Goal: Information Seeking & Learning: Learn about a topic

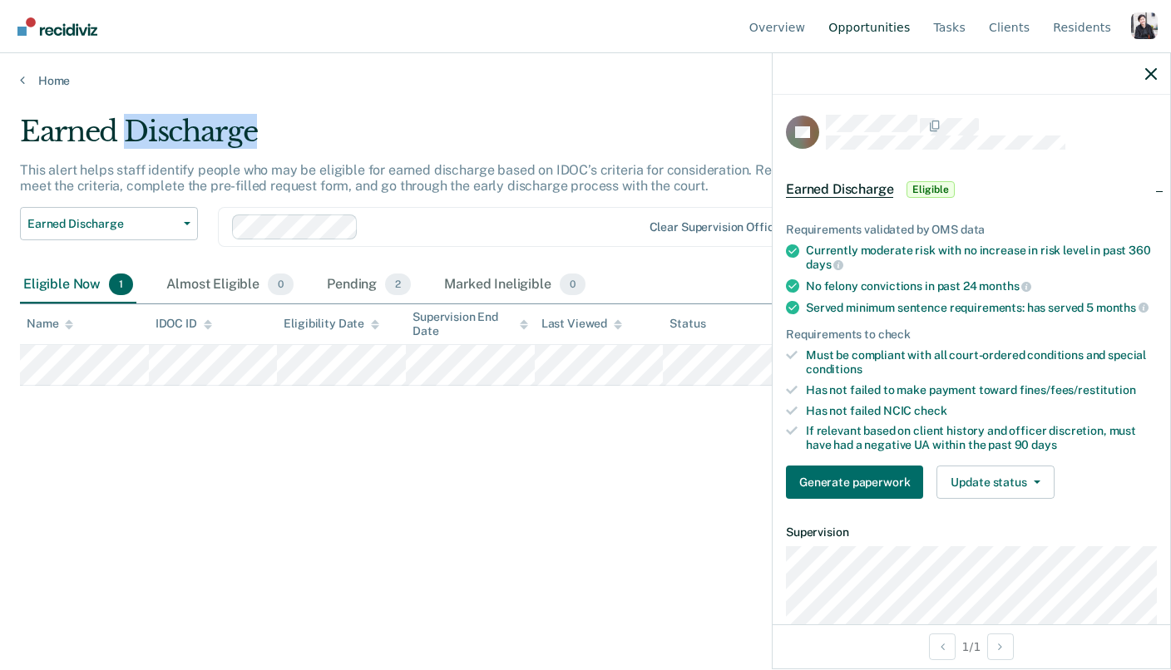
click at [708, 23] on link "Opportunities" at bounding box center [869, 26] width 88 height 53
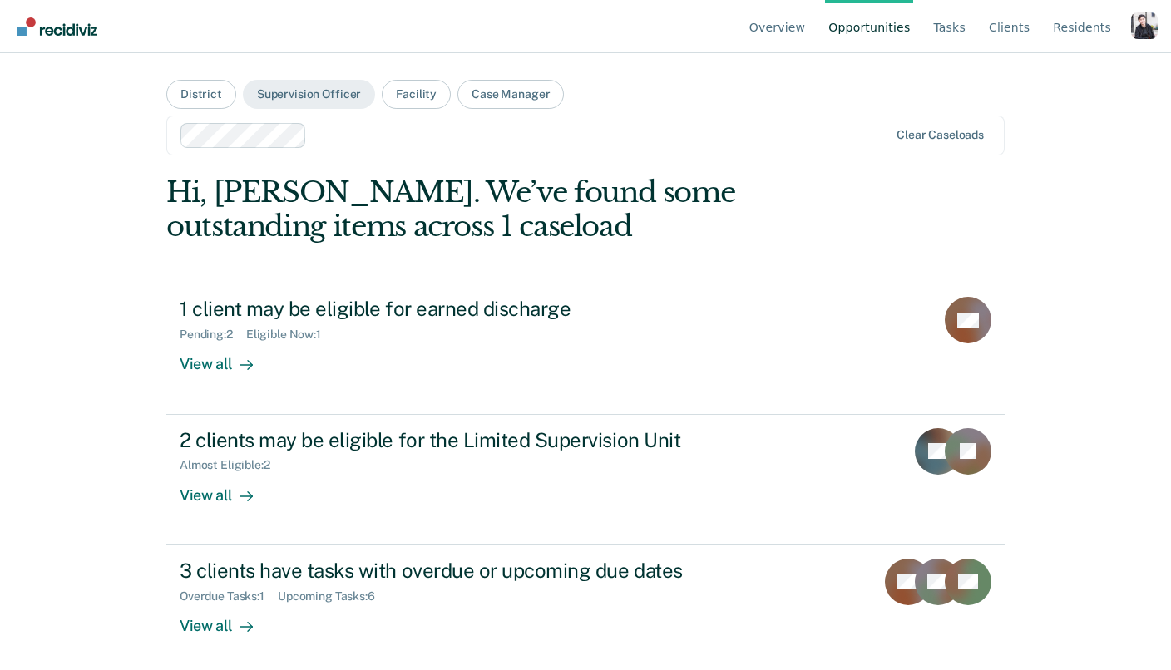
scroll to position [6, 0]
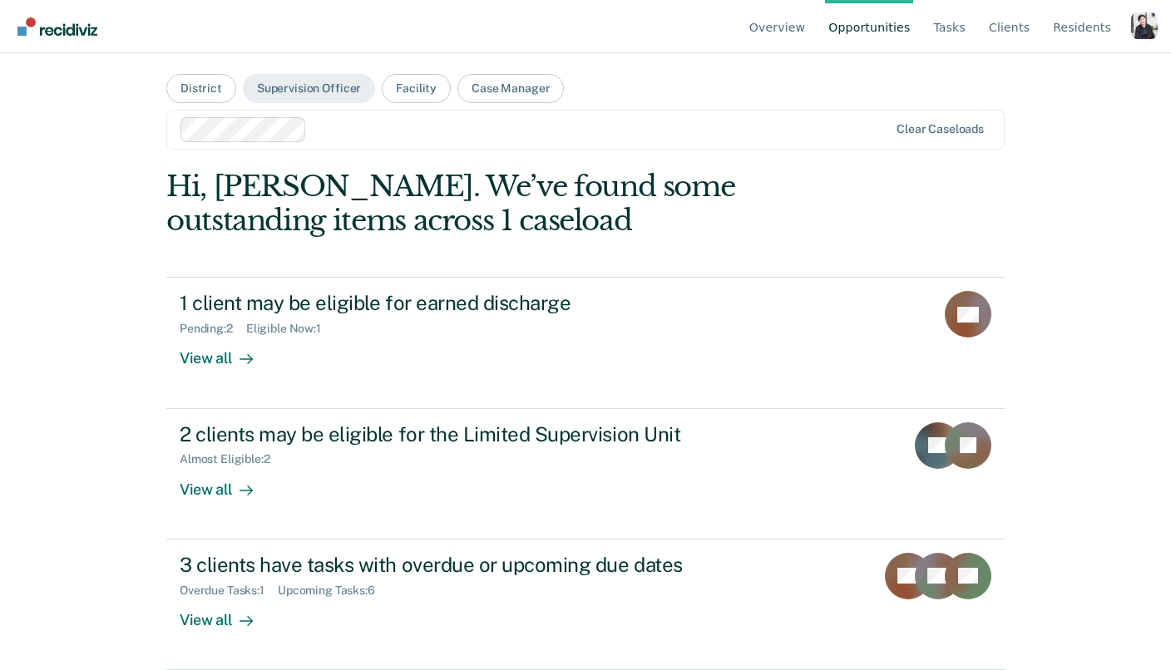
click at [343, 130] on div at bounding box center [600, 129] width 575 height 19
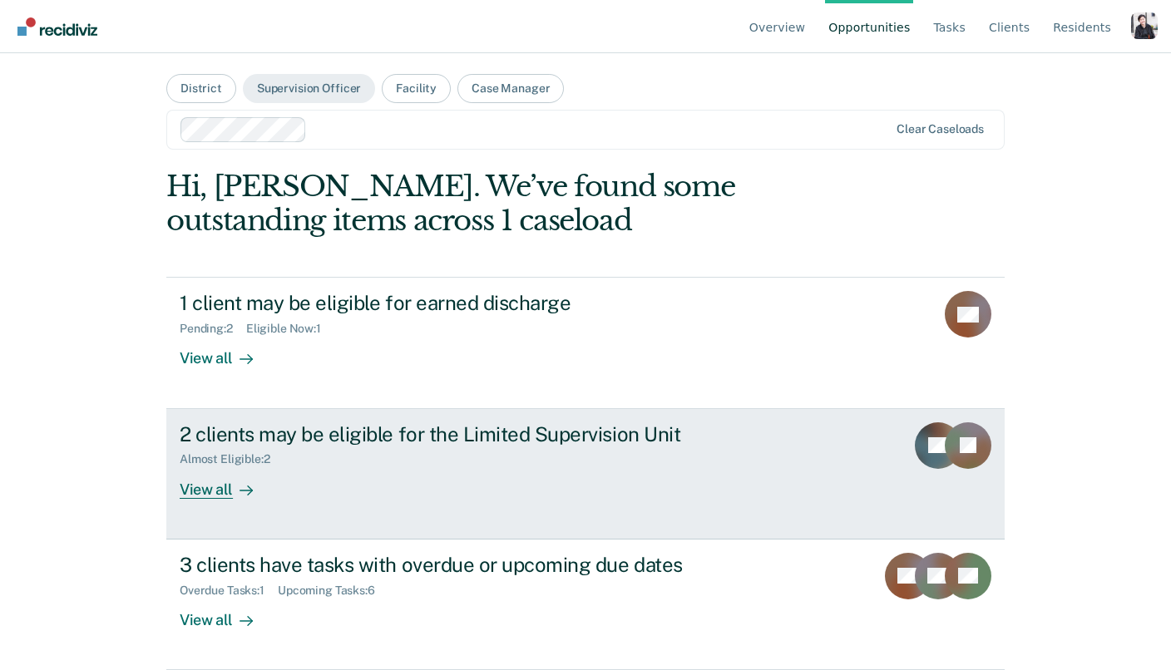
scroll to position [0, 0]
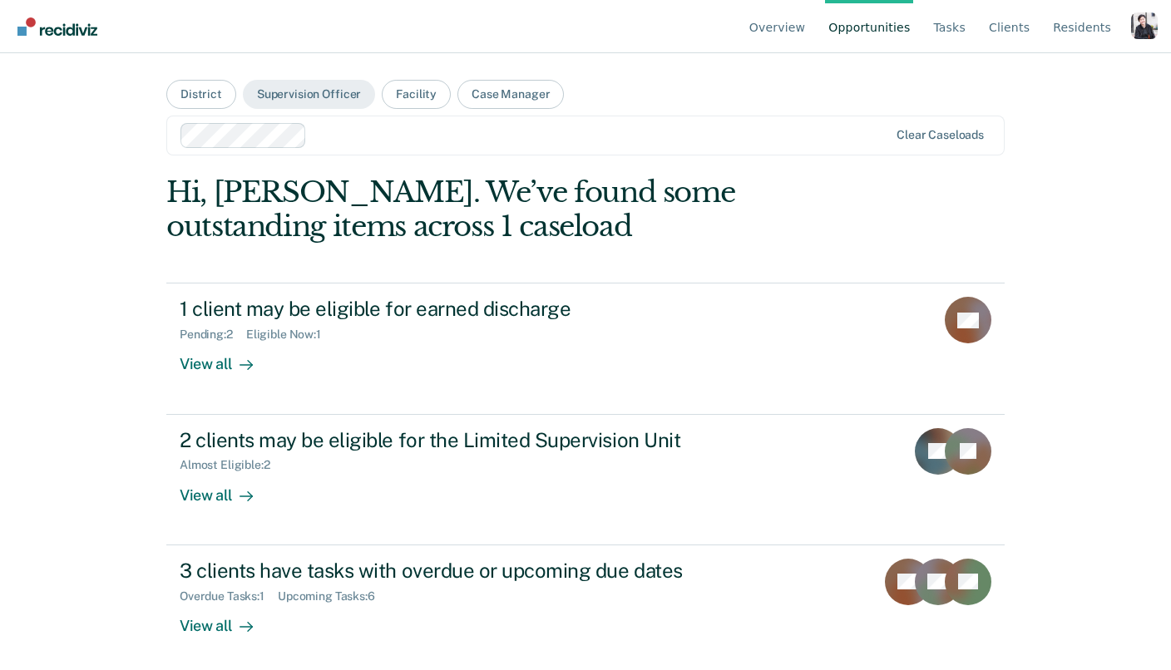
click at [343, 134] on div at bounding box center [600, 135] width 575 height 19
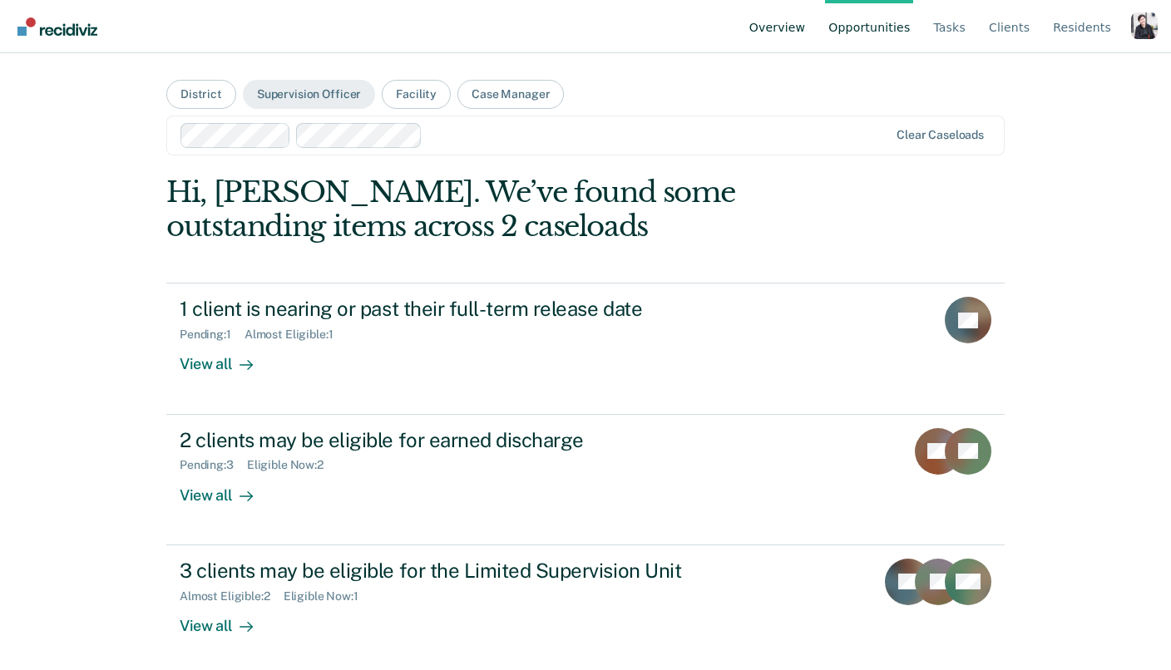
click at [708, 26] on link "Overview" at bounding box center [777, 26] width 63 height 53
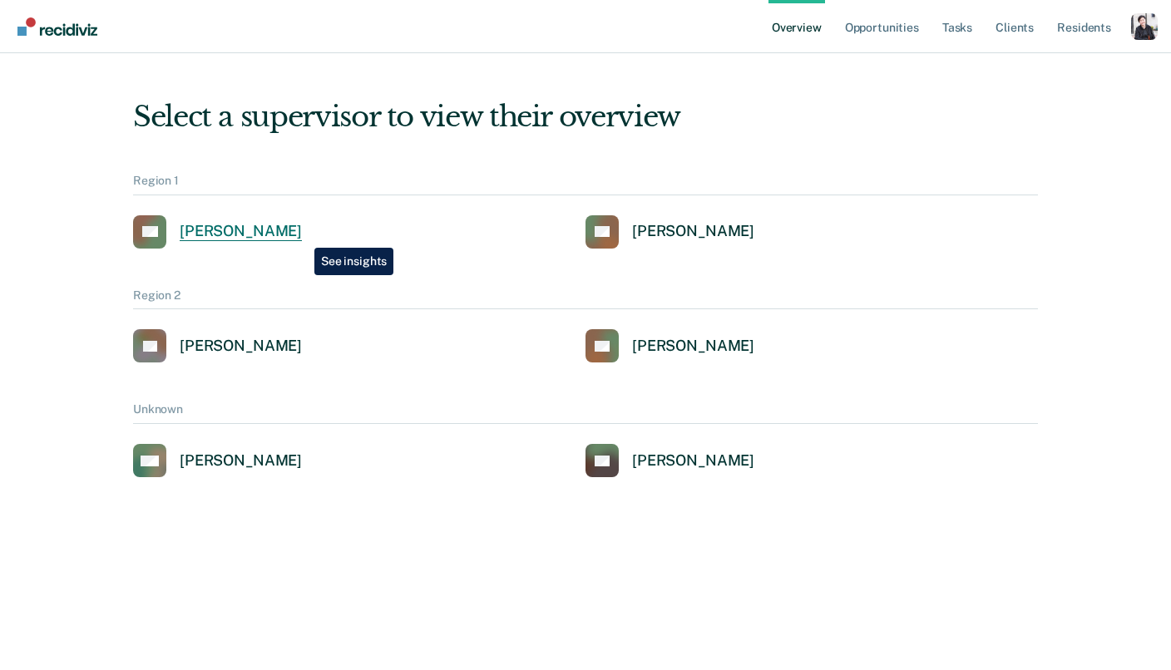
click at [302, 235] on div "[PERSON_NAME]" at bounding box center [241, 231] width 122 height 19
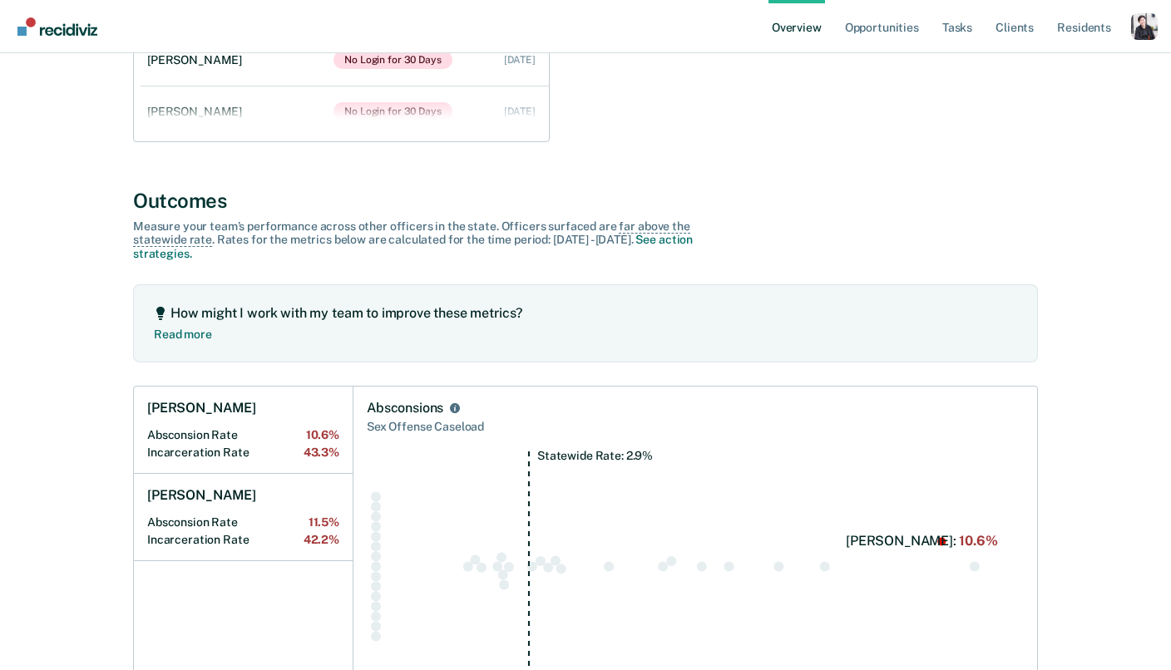
scroll to position [433, 0]
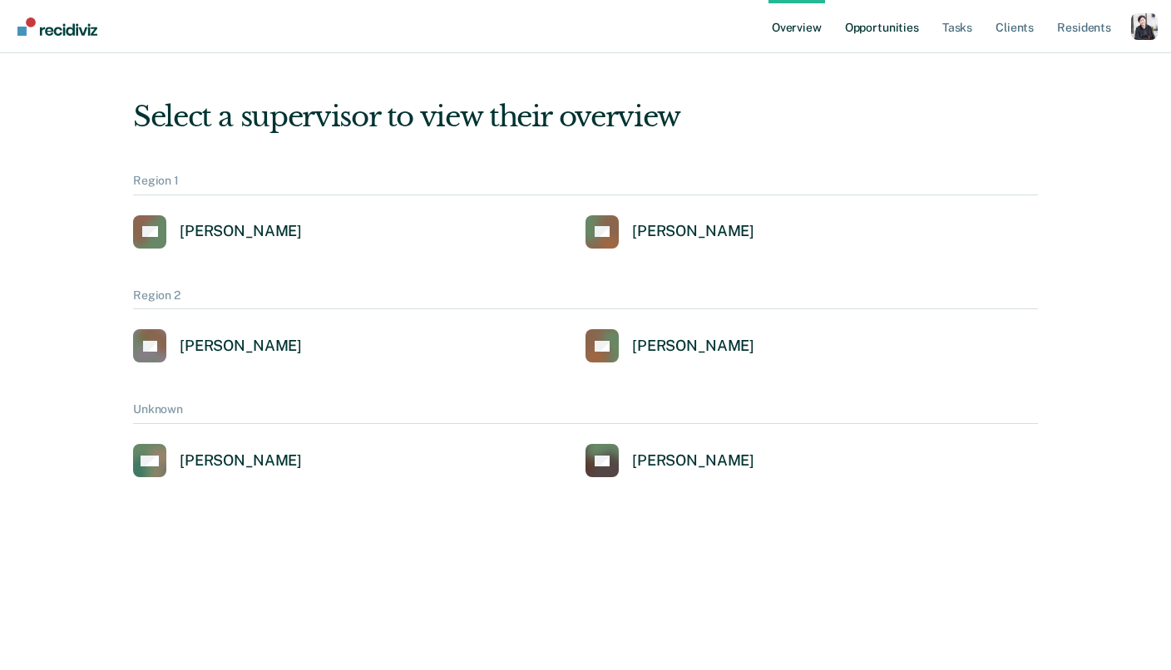
click at [708, 27] on link "Opportunities" at bounding box center [881, 26] width 81 height 53
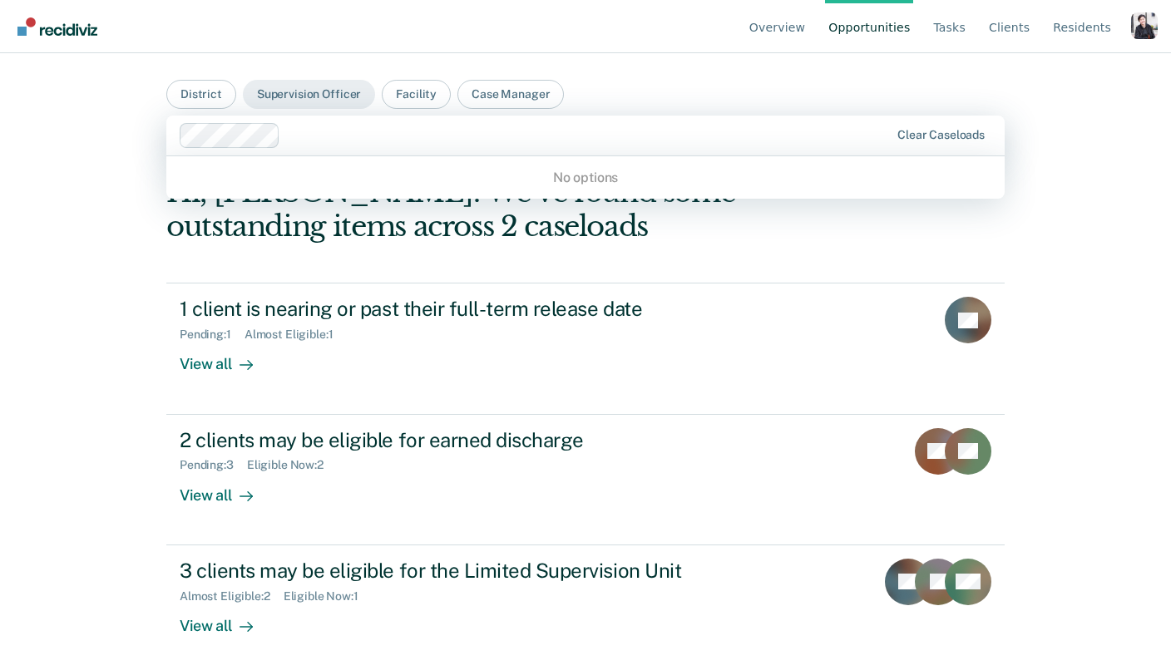
click at [495, 239] on div "Hi, [PERSON_NAME]. We’ve found some outstanding items across 2 caseloads" at bounding box center [501, 209] width 670 height 68
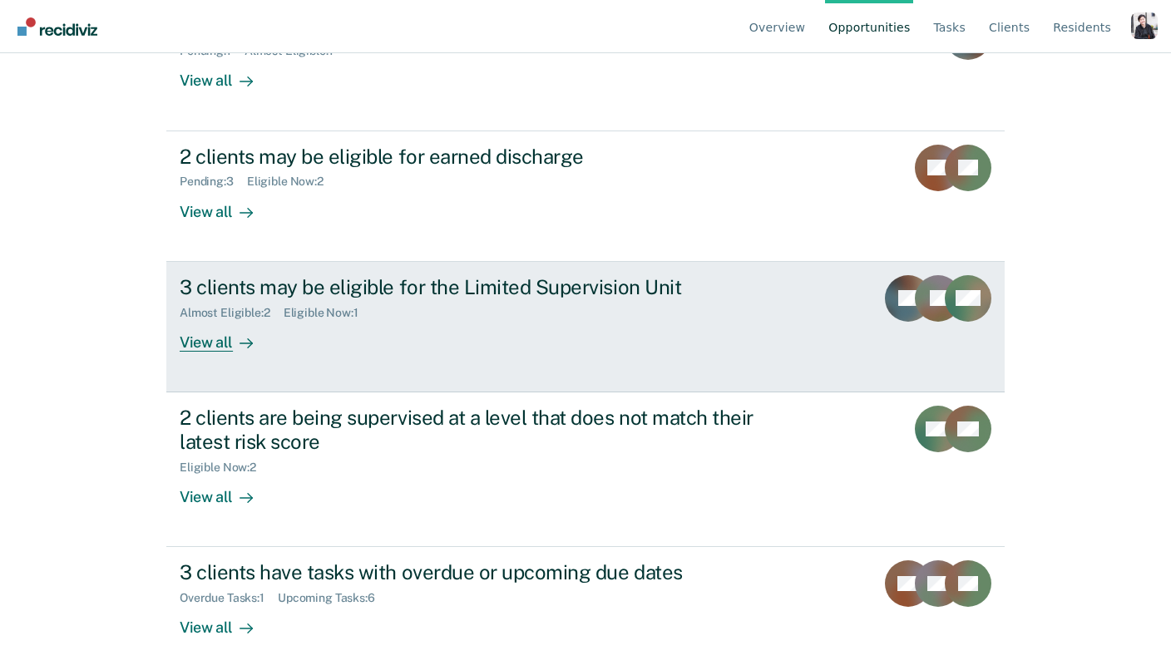
scroll to position [291, 0]
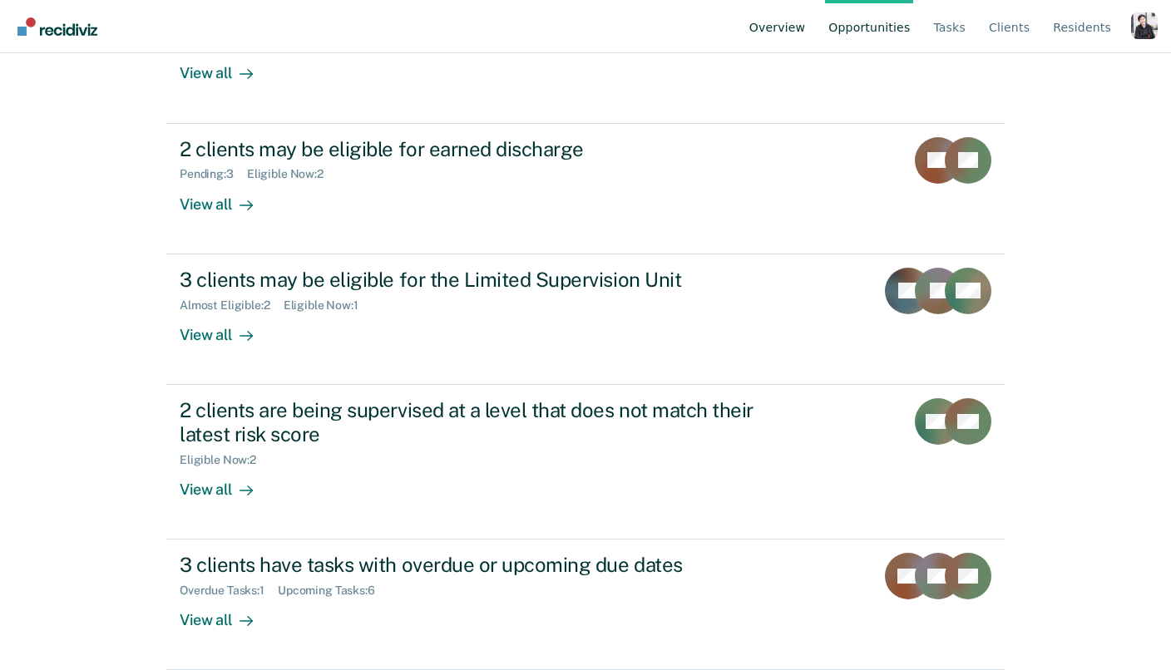
click at [708, 37] on link "Overview" at bounding box center [777, 26] width 63 height 53
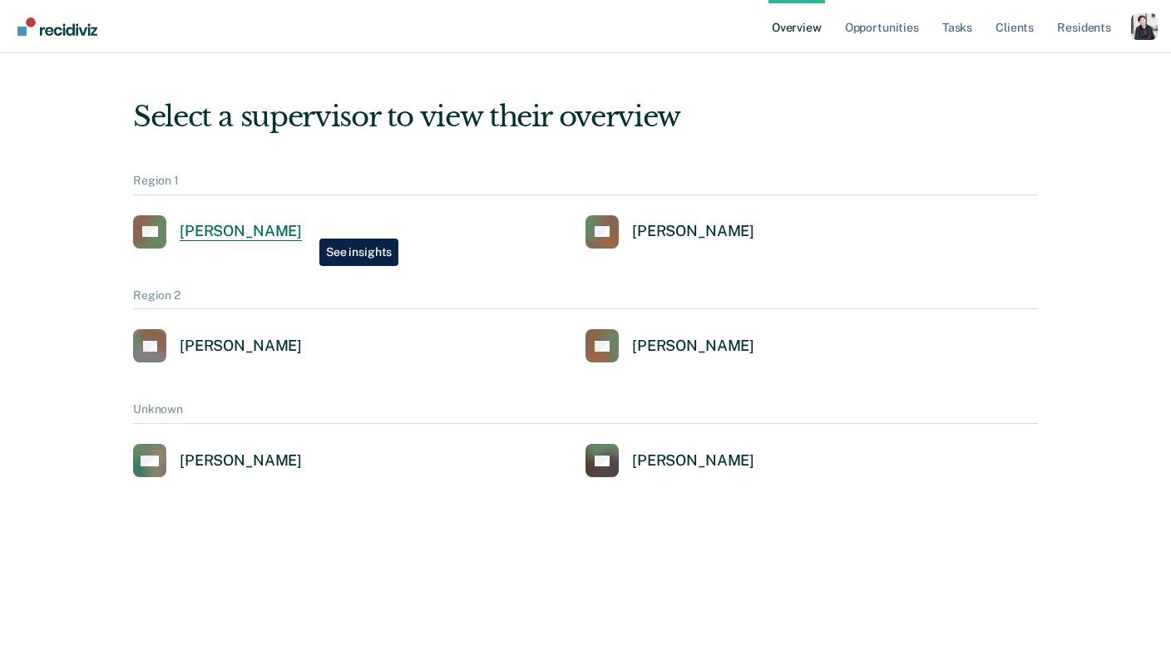
click at [302, 226] on div "[PERSON_NAME]" at bounding box center [241, 231] width 122 height 19
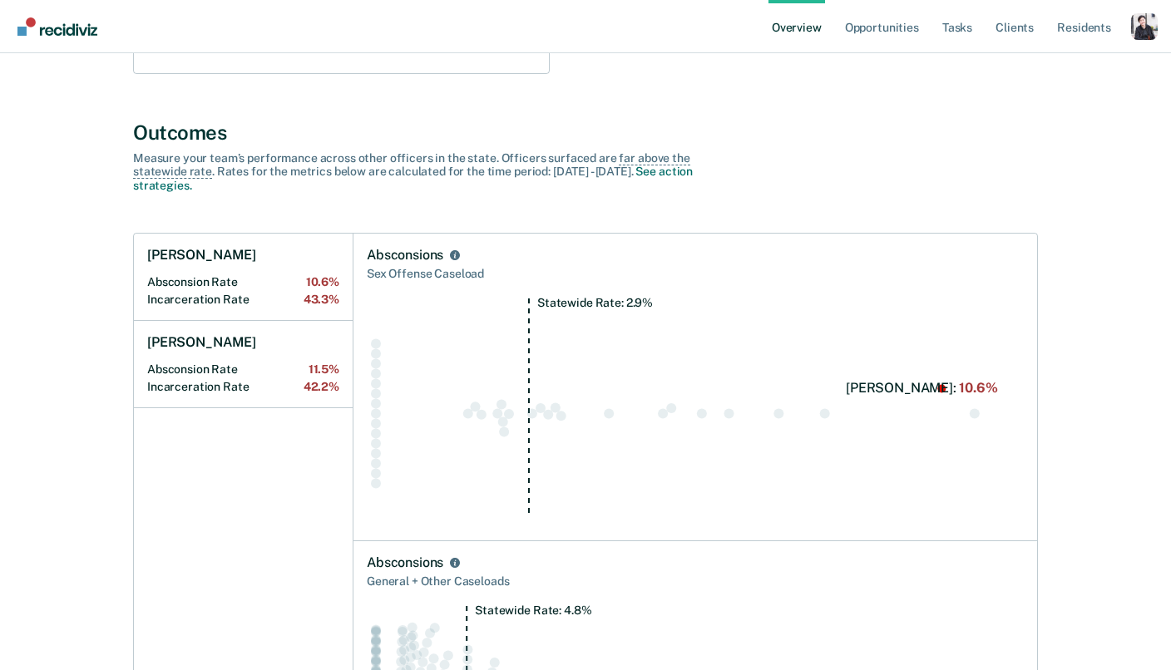
scroll to position [651, 0]
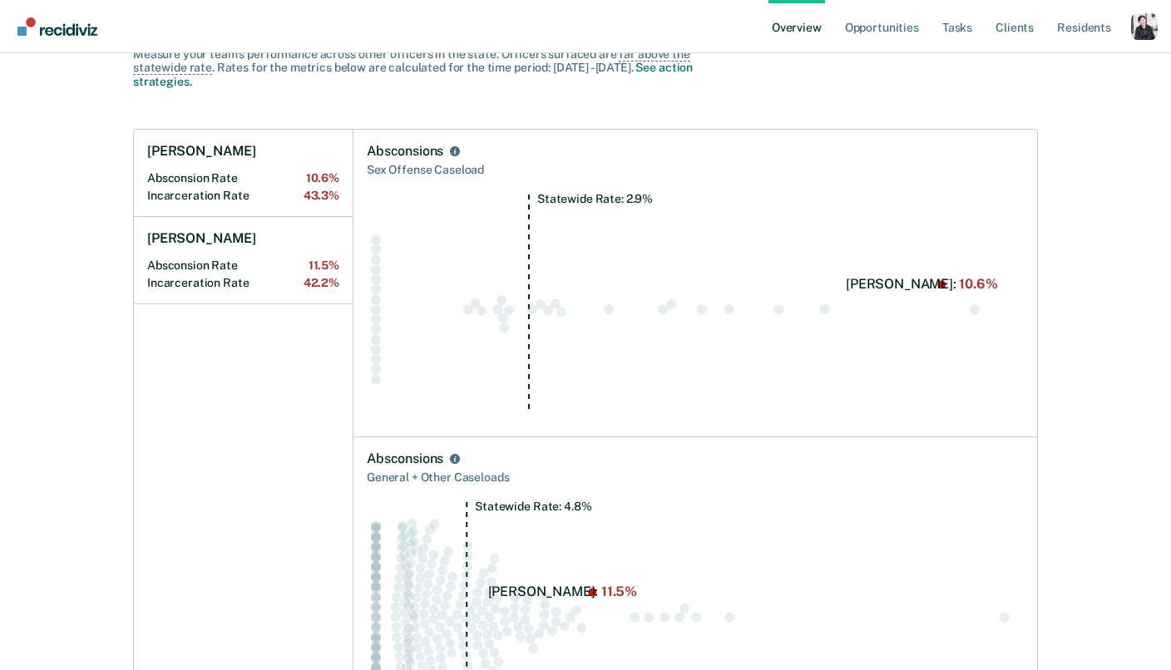
click at [412, 152] on div "Absconsions" at bounding box center [405, 151] width 76 height 17
click at [519, 164] on div "Sex Offense Caseload" at bounding box center [695, 170] width 657 height 21
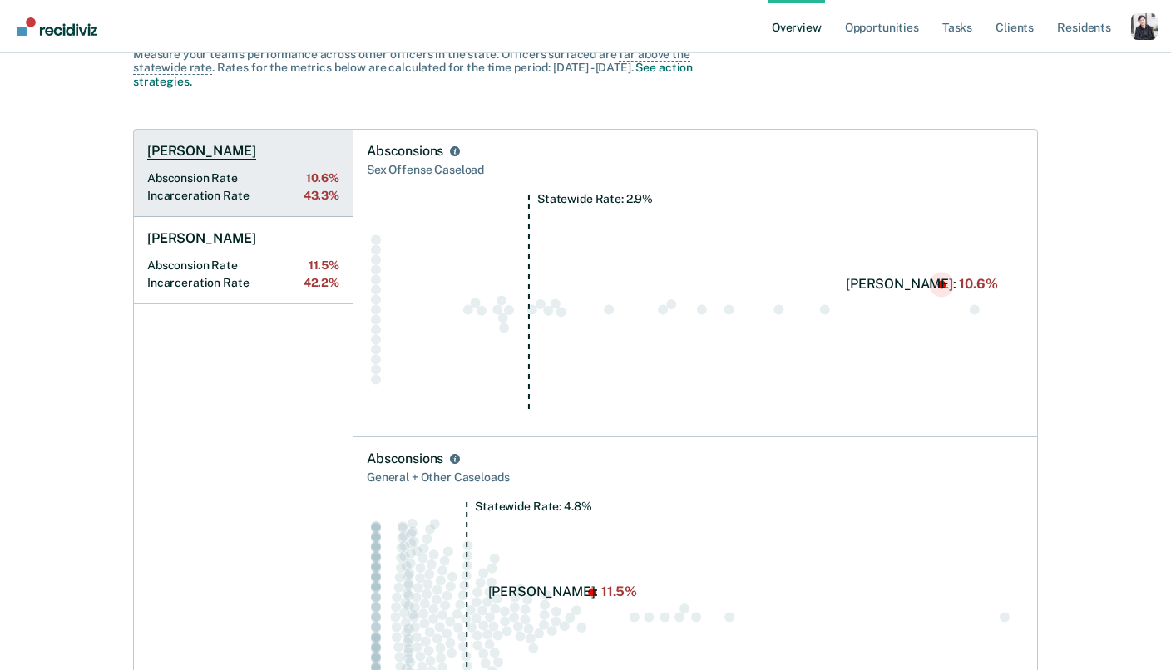
click at [276, 153] on link "[PERSON_NAME] Absconsion Rate 10.6% Incarceration Rate 43.3%" at bounding box center [243, 173] width 219 height 87
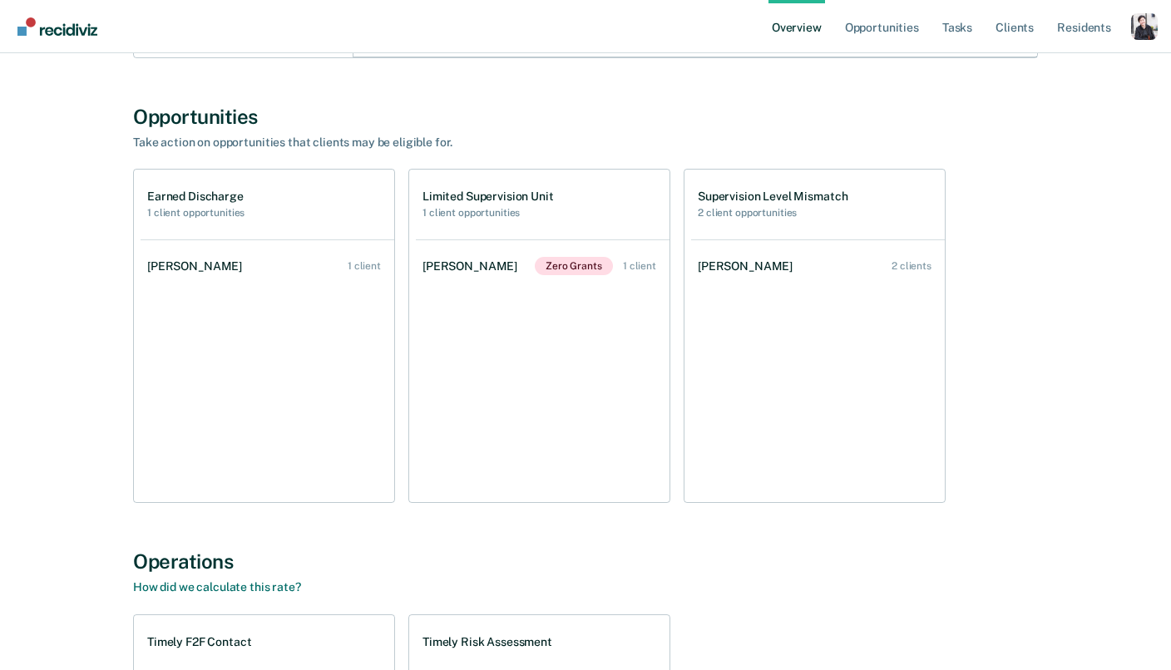
scroll to position [1497, 0]
click at [292, 157] on div "Opportunities Take action on opportunities that clients may be eligible for. Ea…" at bounding box center [585, 302] width 905 height 399
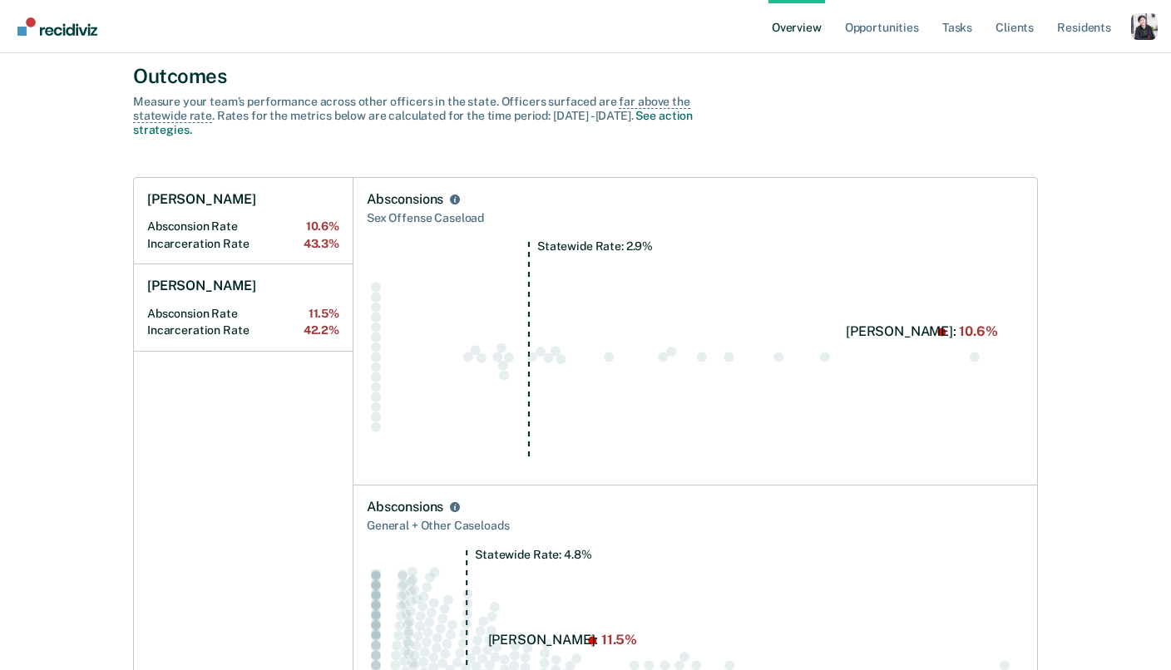
scroll to position [157, 0]
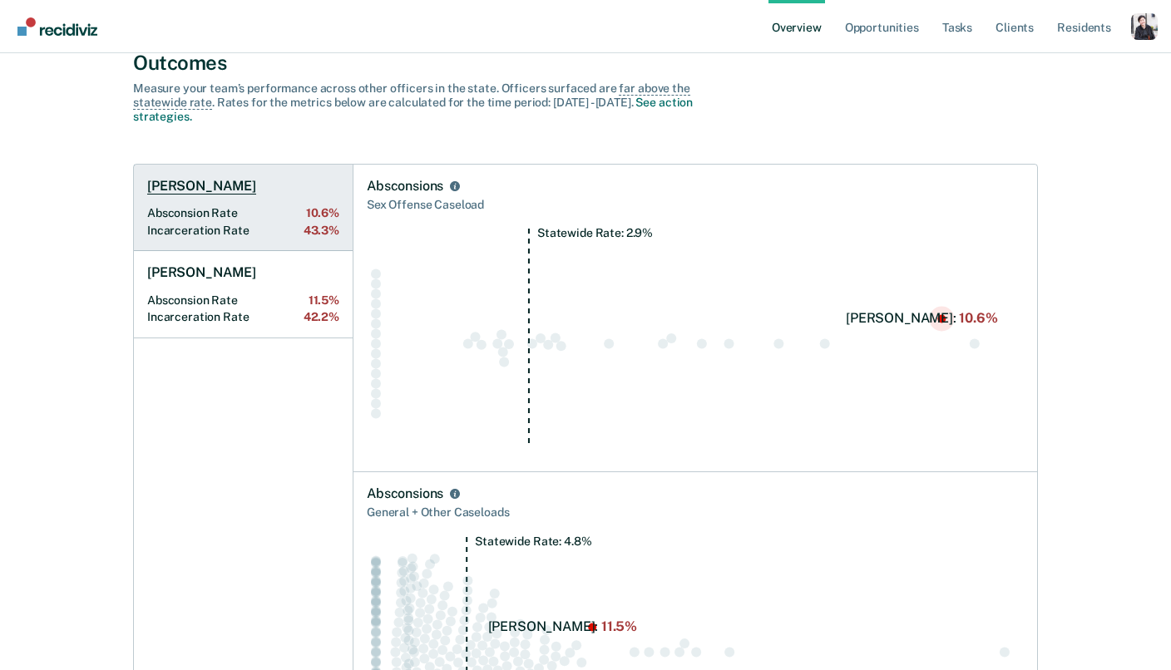
click at [269, 195] on link "[PERSON_NAME] Absconsion Rate 10.6% Incarceration Rate 43.3%" at bounding box center [243, 208] width 219 height 87
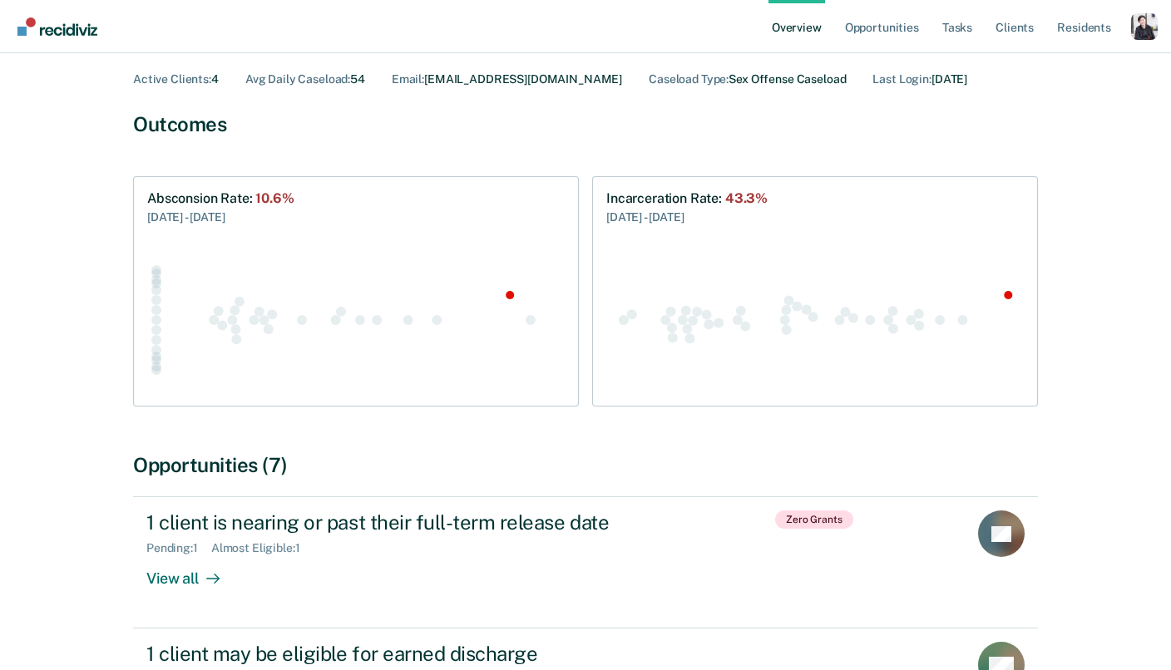
scroll to position [145, 0]
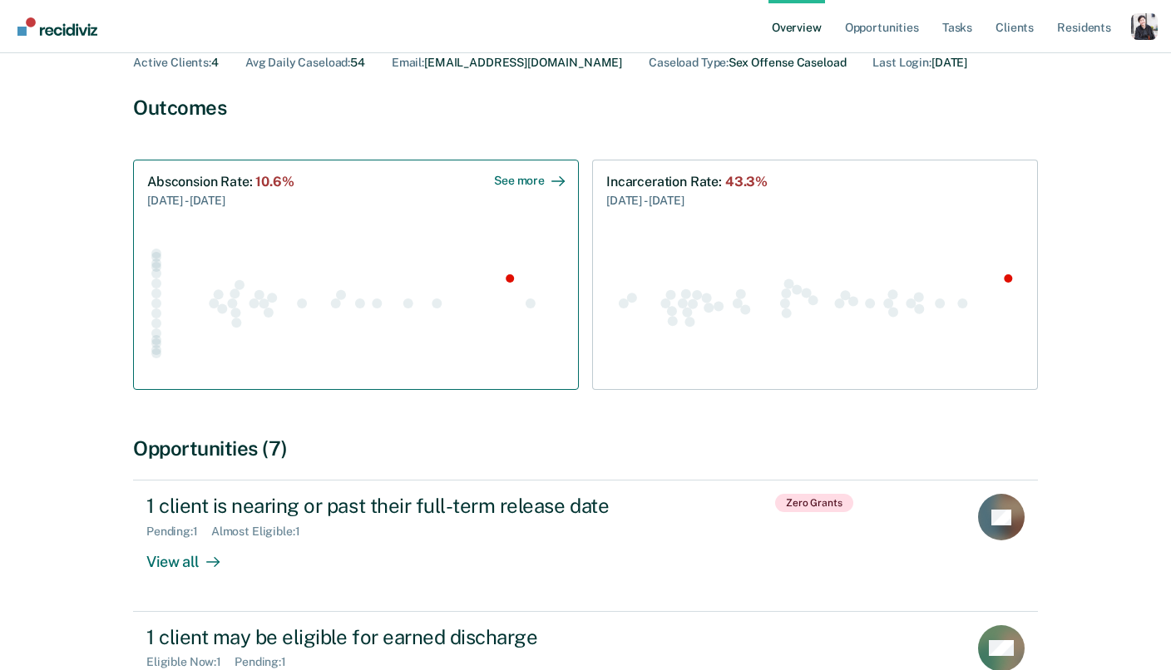
click at [165, 183] on div "Absconsion Rate : 10.6%" at bounding box center [220, 182] width 147 height 16
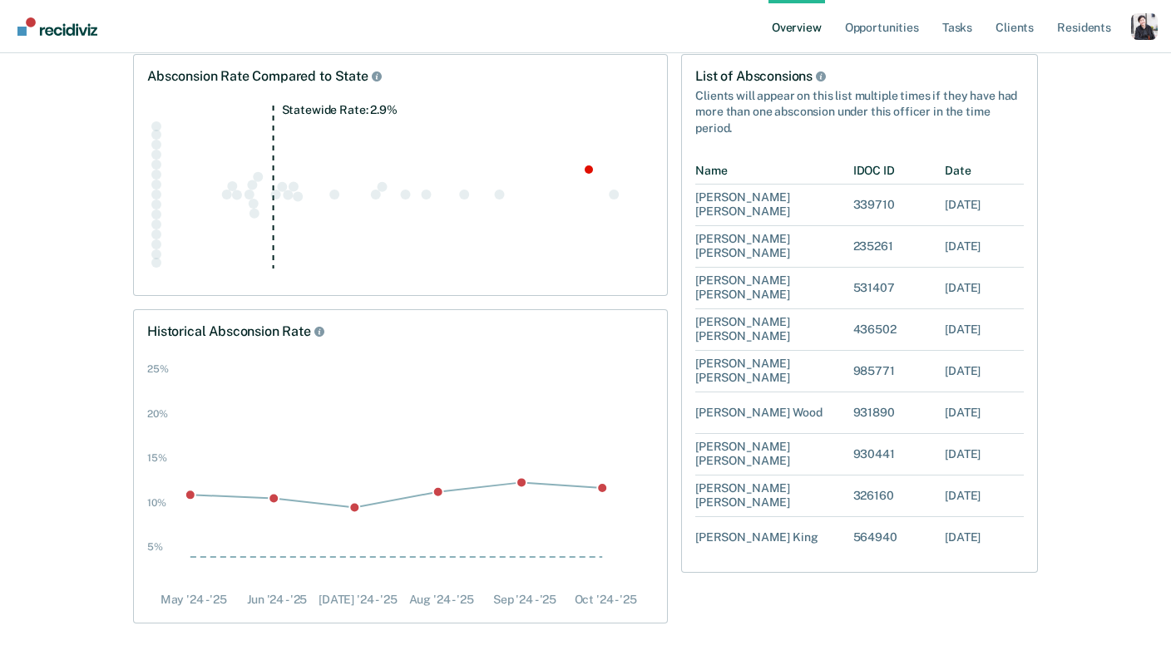
scroll to position [244, 0]
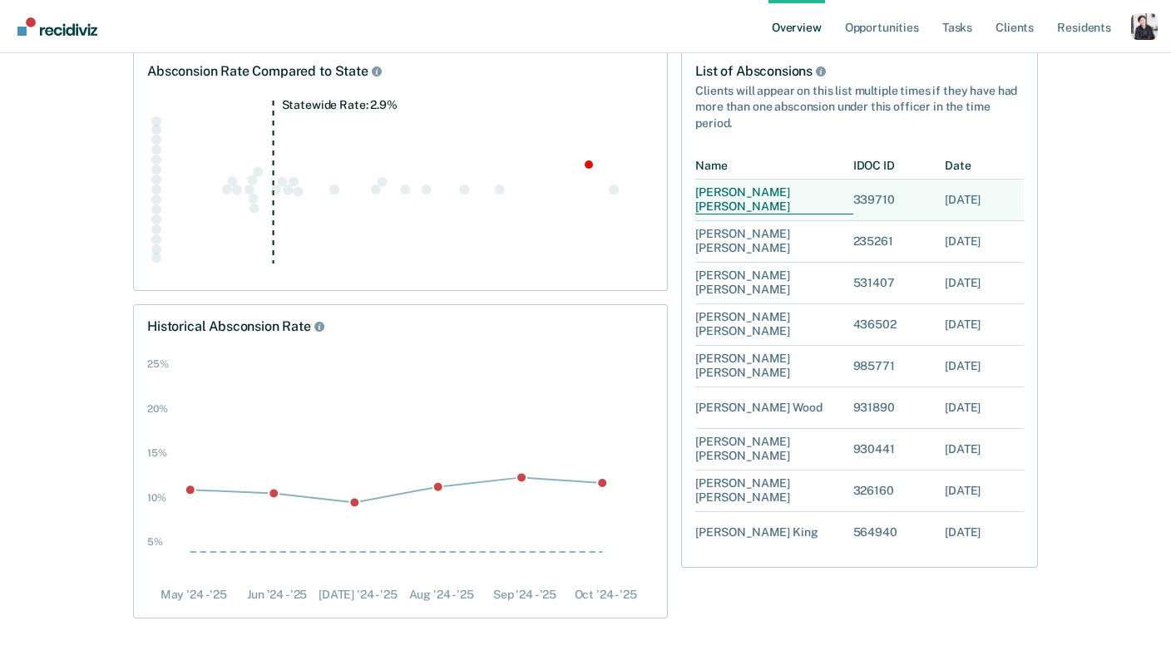
click at [708, 195] on div "[PERSON_NAME]" at bounding box center [774, 200] width 158 height 41
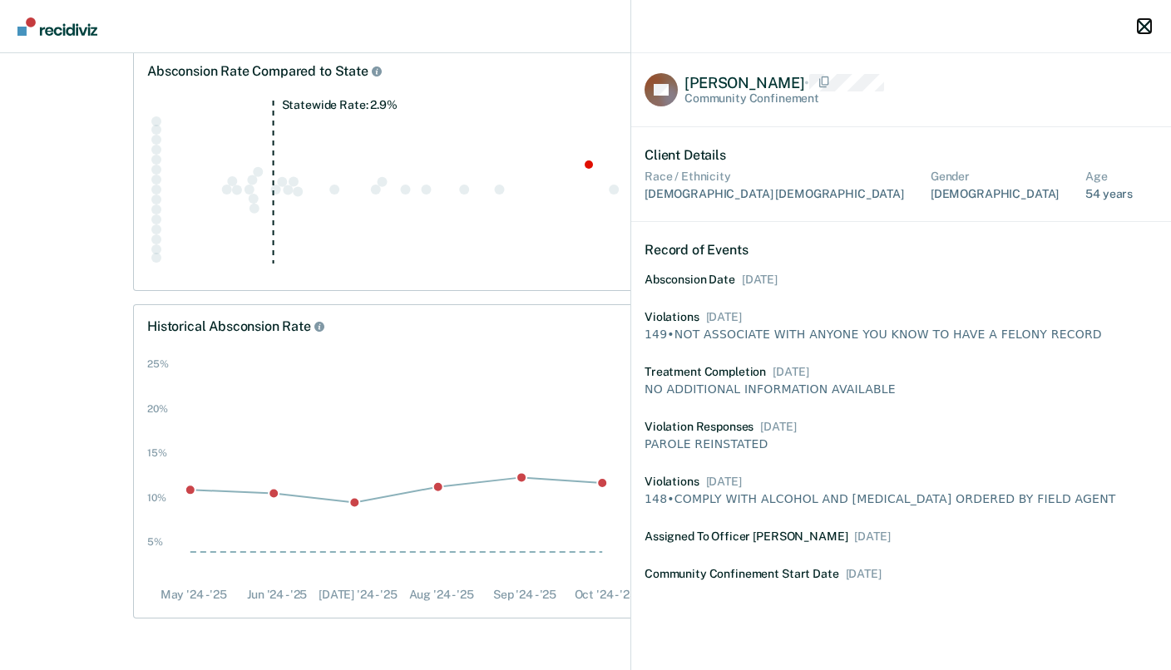
click at [708, 28] on icon "button" at bounding box center [1143, 26] width 13 height 13
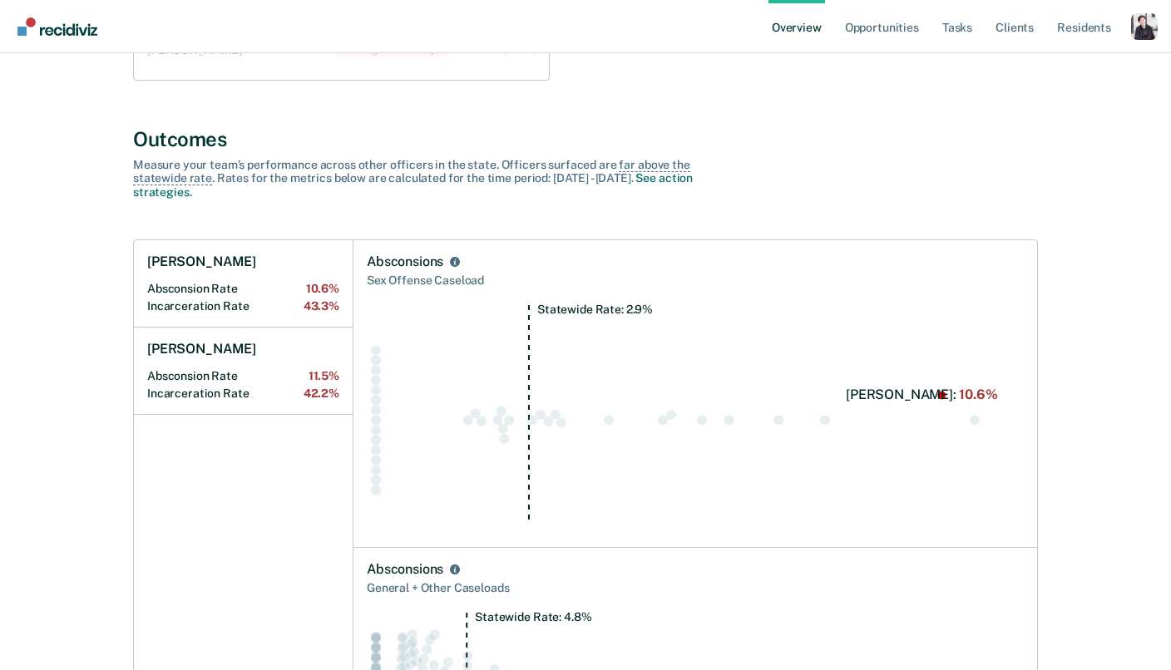
scroll to position [550, 0]
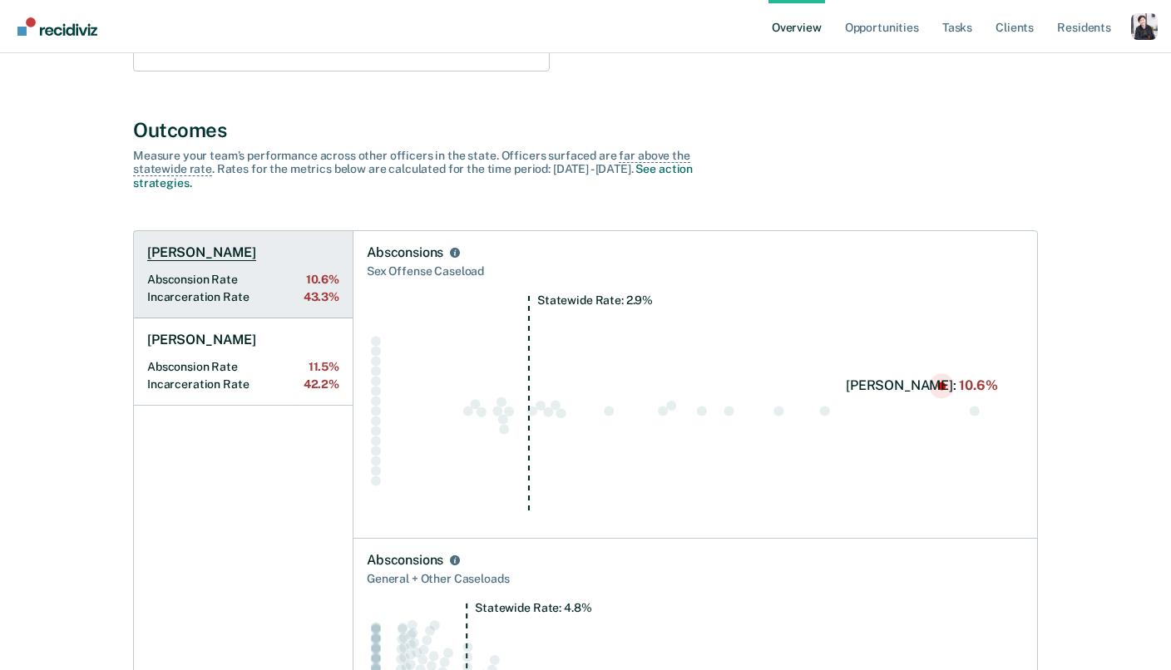
click at [166, 246] on h1 "[PERSON_NAME]" at bounding box center [201, 252] width 109 height 17
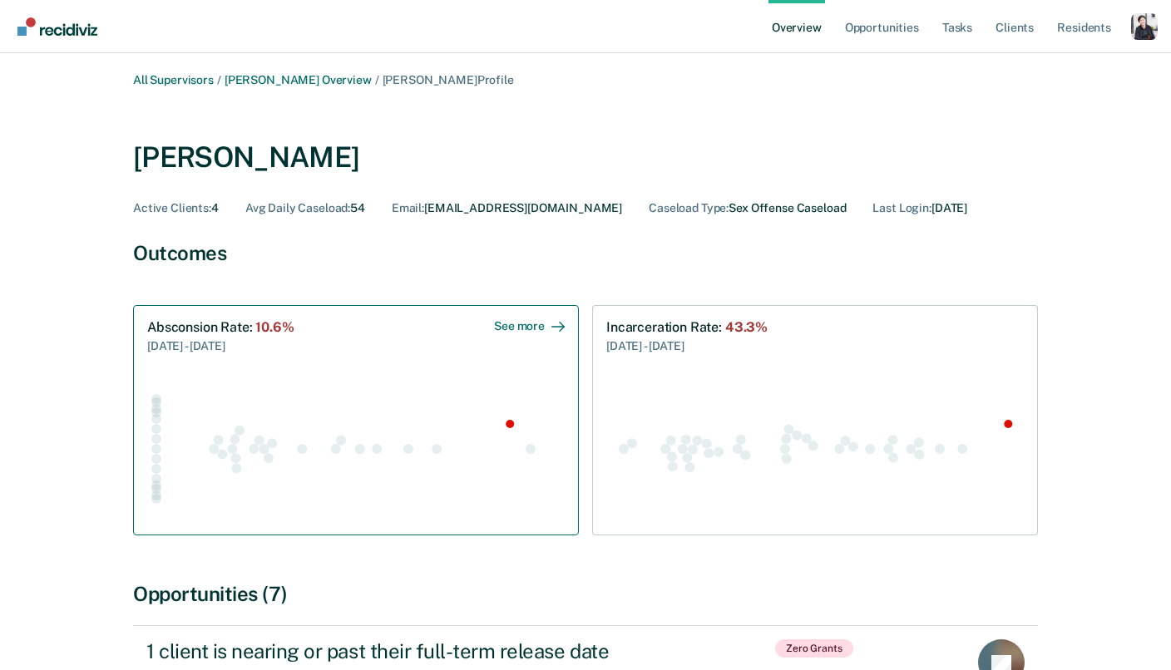
click at [244, 338] on div "[DATE] - [DATE]" at bounding box center [220, 345] width 147 height 20
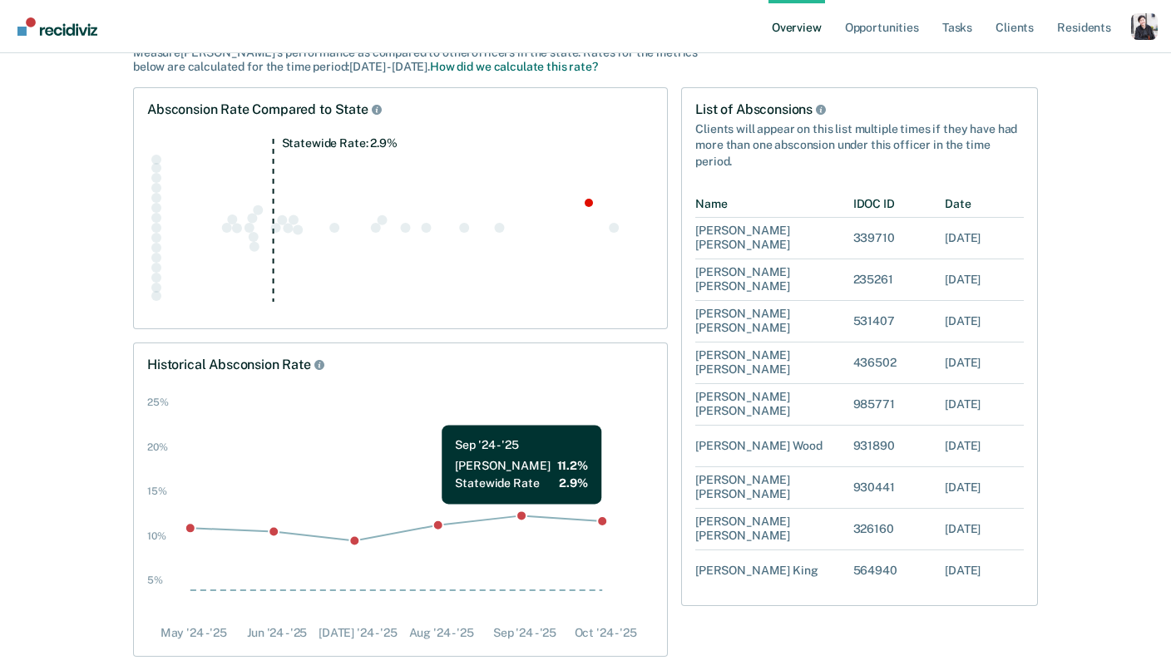
scroll to position [197, 0]
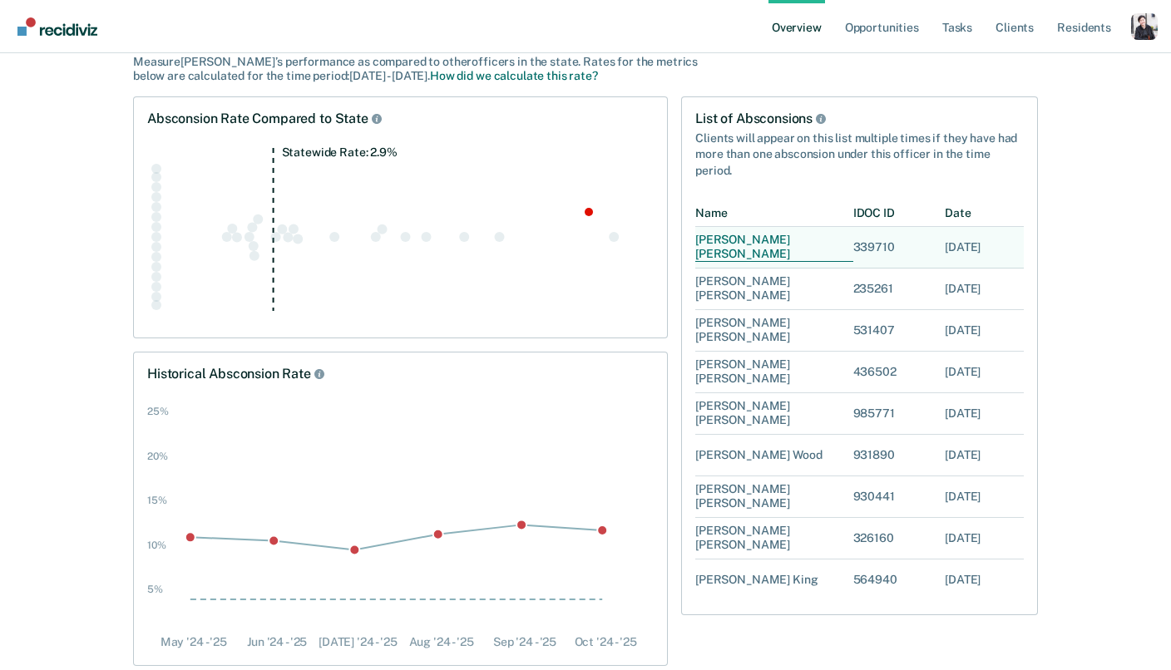
click at [708, 243] on div "[PERSON_NAME]" at bounding box center [774, 247] width 158 height 41
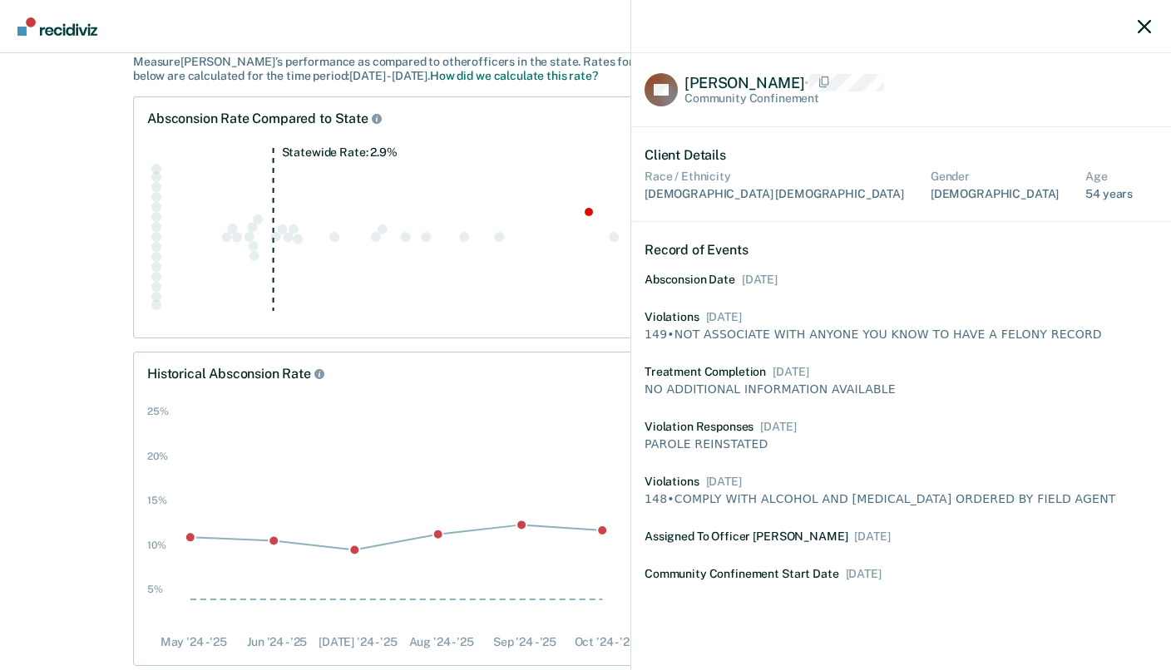
click at [708, 36] on div at bounding box center [901, 26] width 540 height 53
click at [708, 30] on icon "button" at bounding box center [1143, 26] width 13 height 13
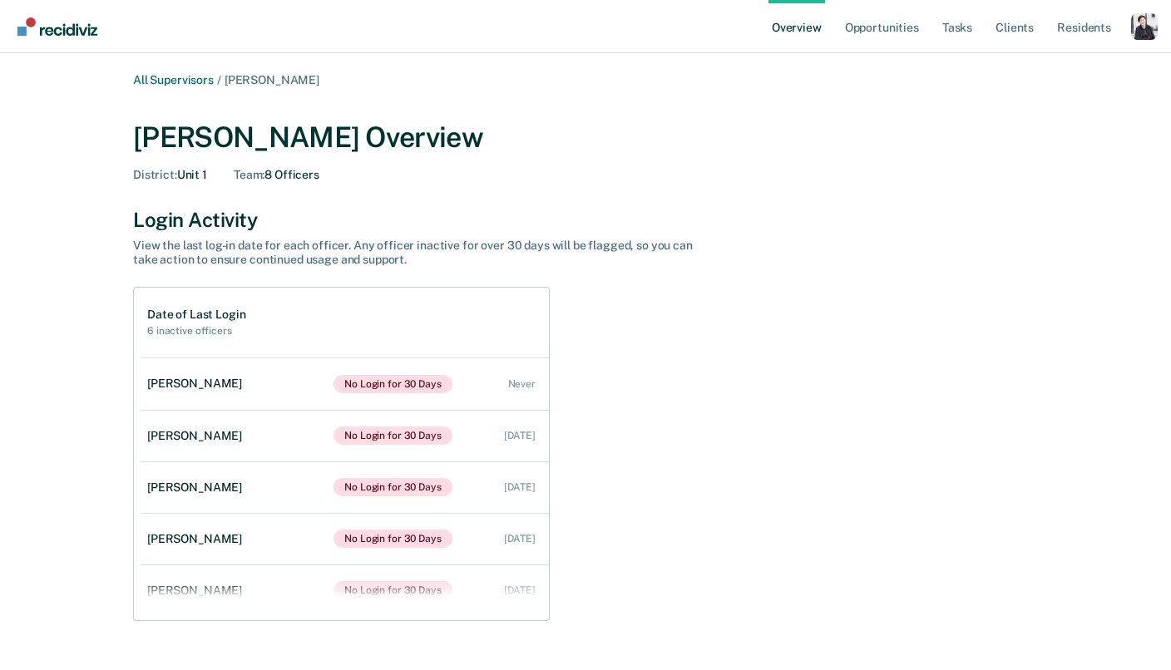
drag, startPoint x: 137, startPoint y: 224, endPoint x: 558, endPoint y: 600, distance: 564.7
click at [558, 600] on div "Login Activity View the last log-in date for each officer. Any officer inactive…" at bounding box center [585, 414] width 905 height 412
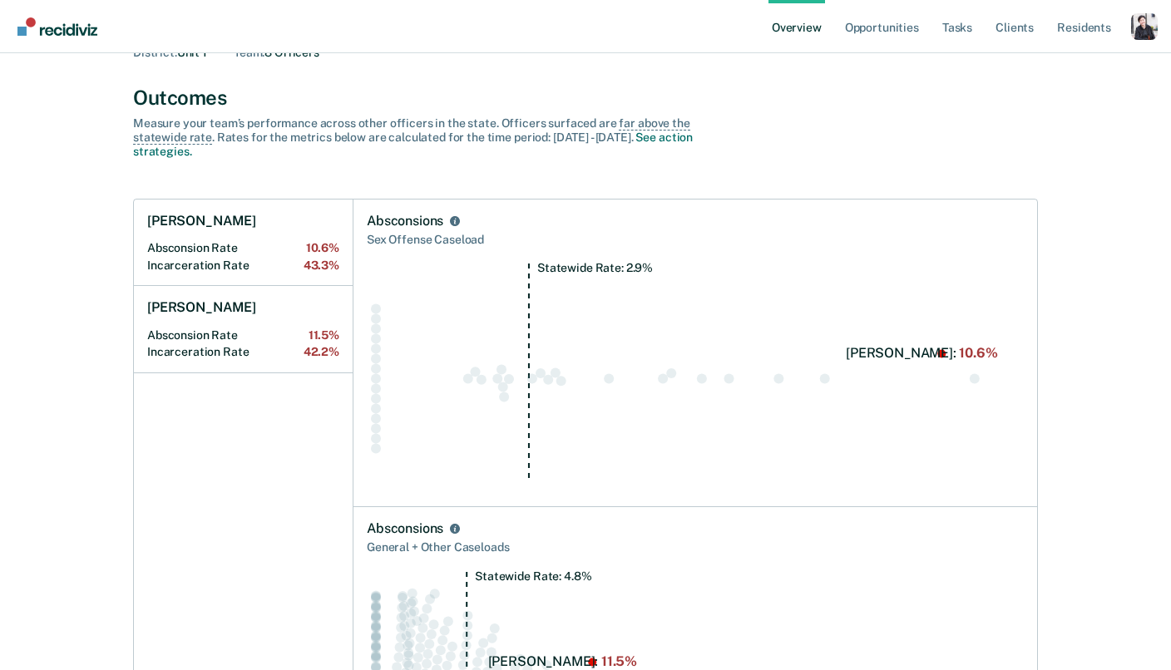
scroll to position [95, 0]
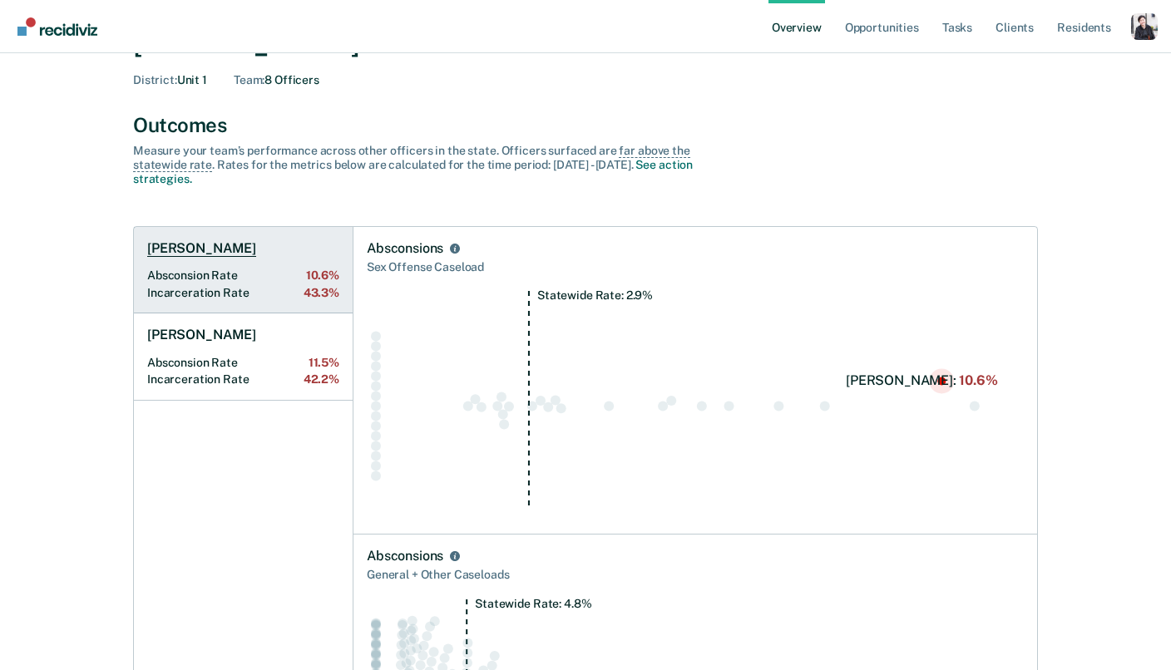
click at [200, 255] on h1 "[PERSON_NAME]" at bounding box center [201, 248] width 109 height 17
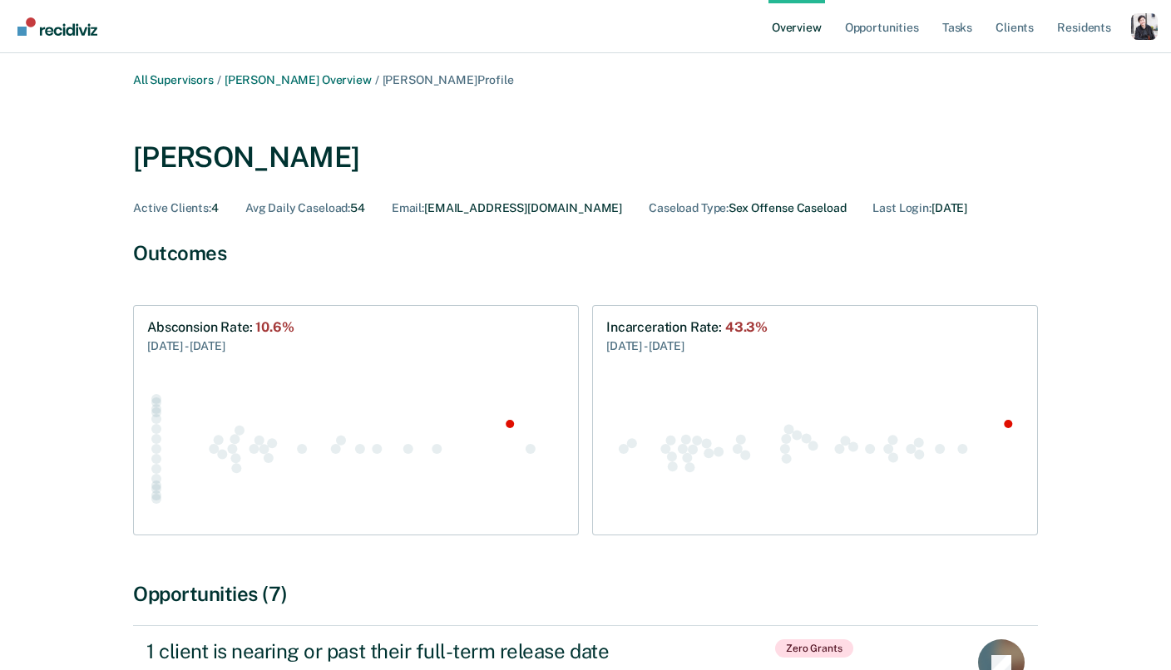
click at [278, 83] on link "[PERSON_NAME] Overview" at bounding box center [297, 80] width 147 height 14
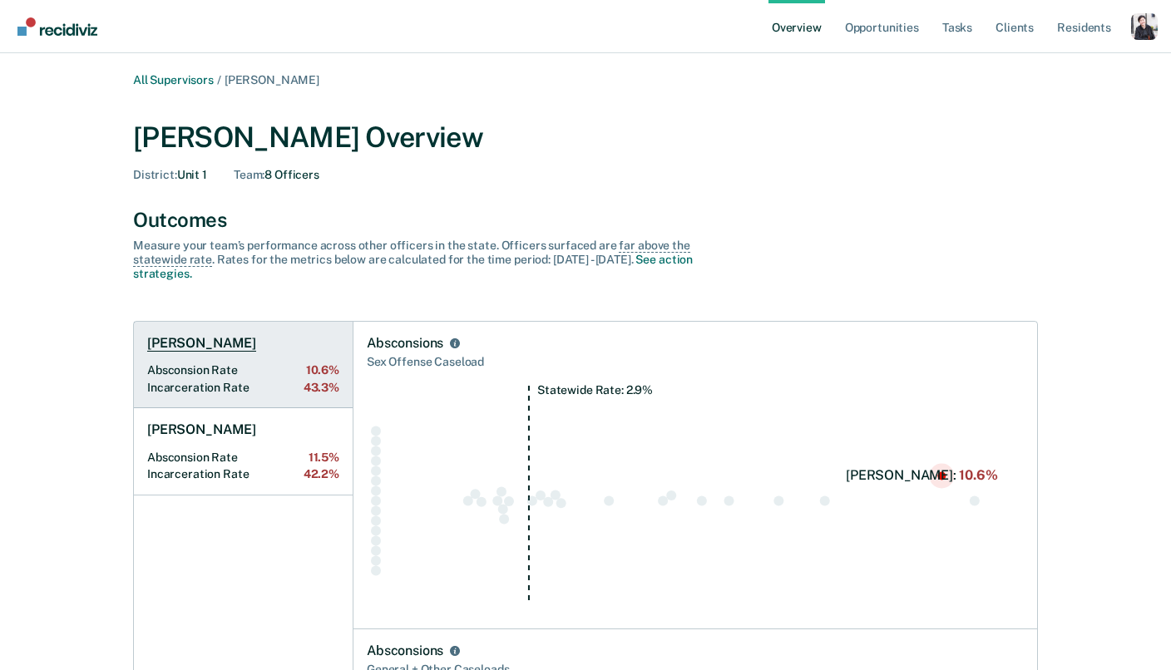
click at [219, 348] on h1 "[PERSON_NAME]" at bounding box center [201, 343] width 109 height 17
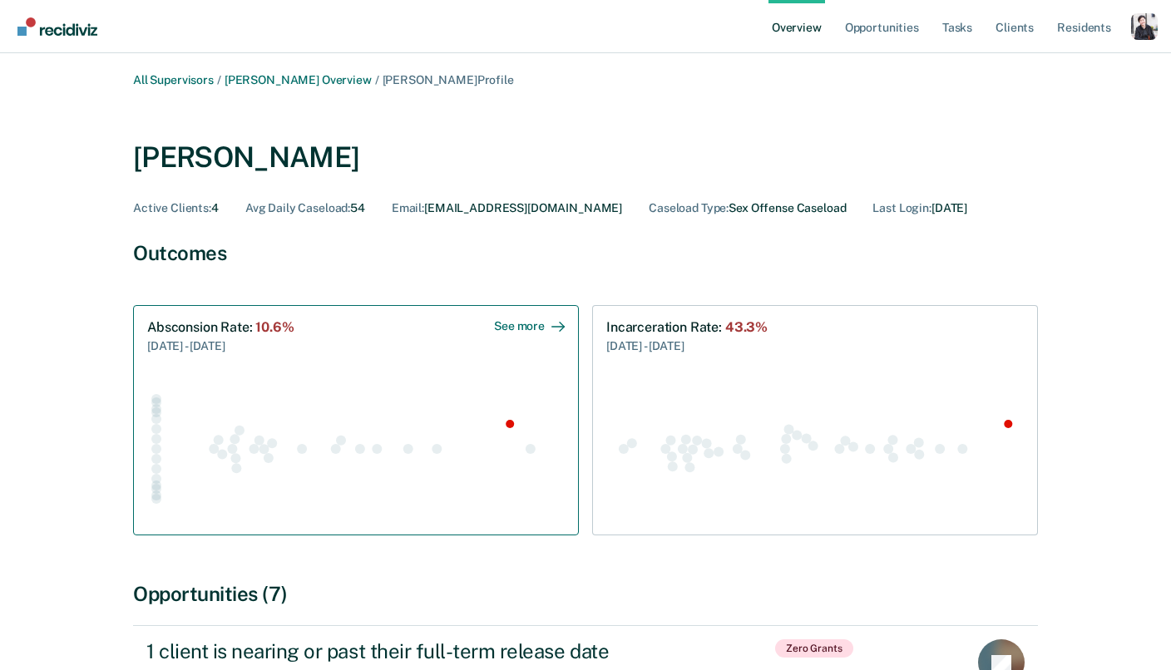
click at [239, 333] on div "Absconsion Rate : 10.6%" at bounding box center [220, 327] width 147 height 16
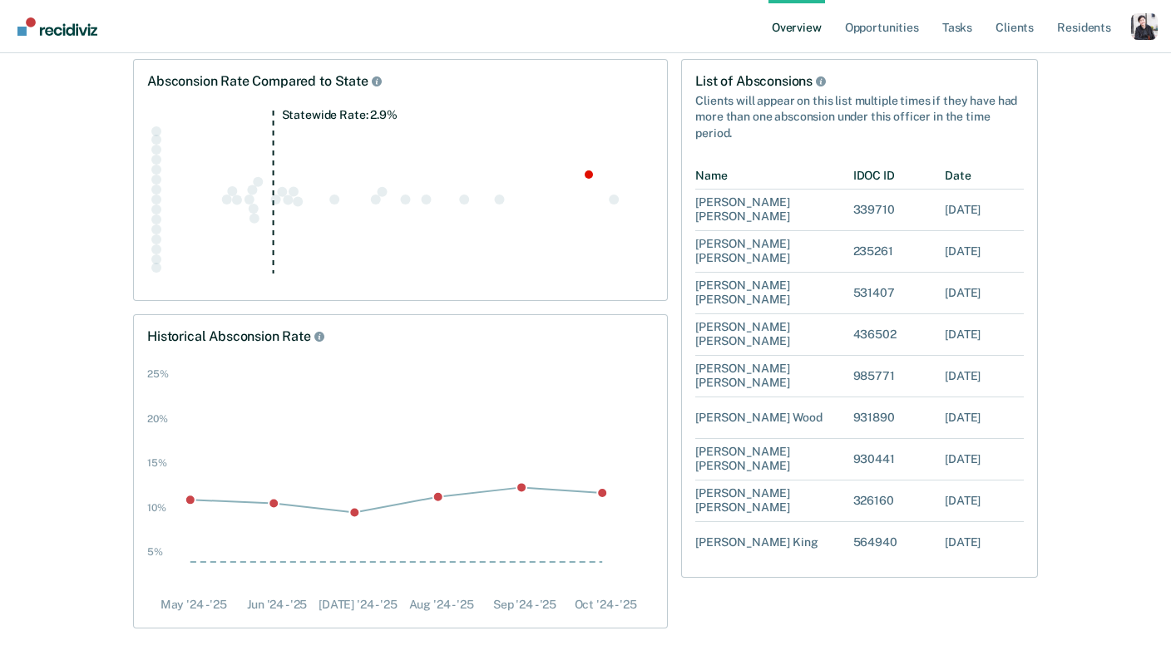
scroll to position [246, 0]
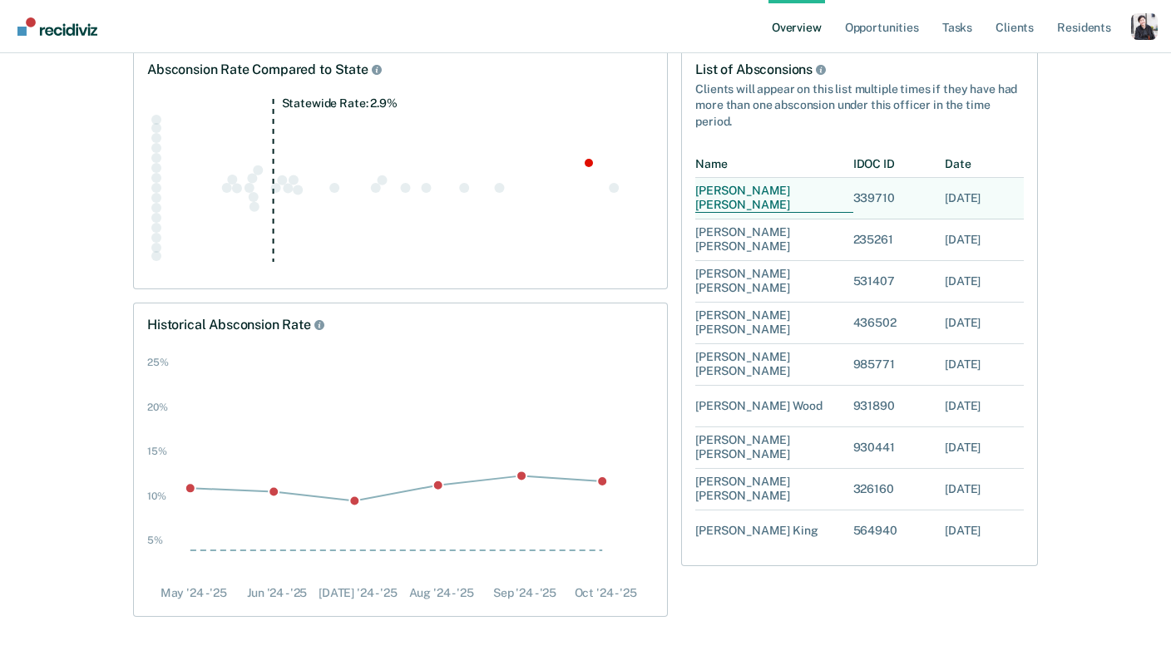
click at [708, 209] on div "[PERSON_NAME]" at bounding box center [774, 198] width 158 height 41
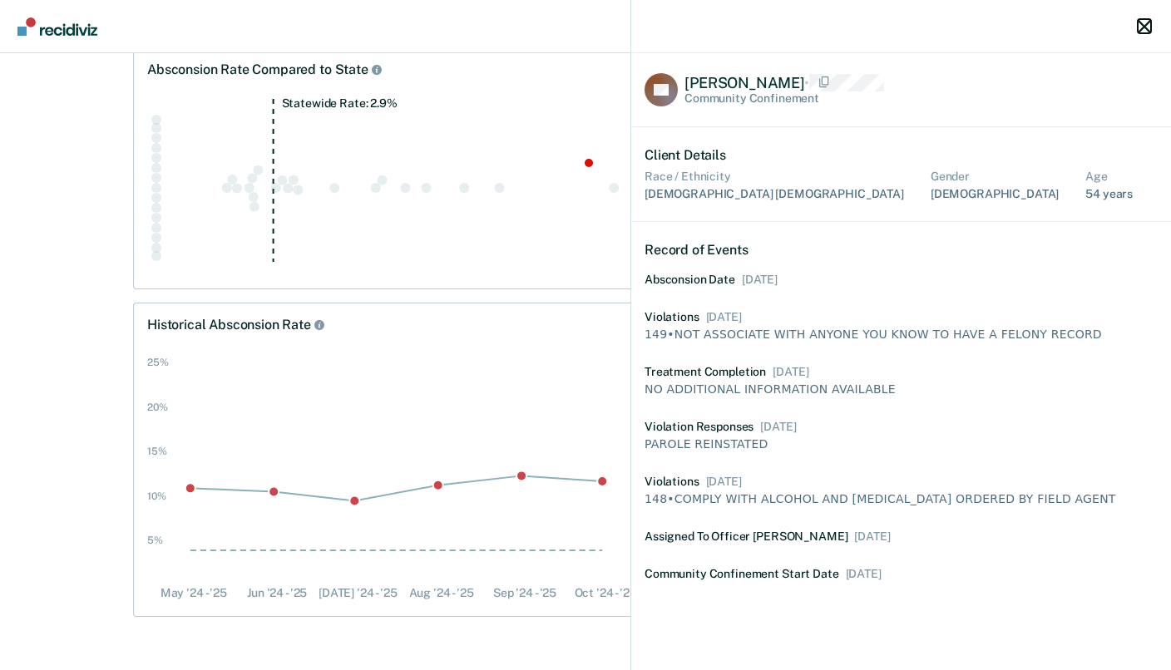
click at [708, 27] on icon "button" at bounding box center [1143, 26] width 13 height 13
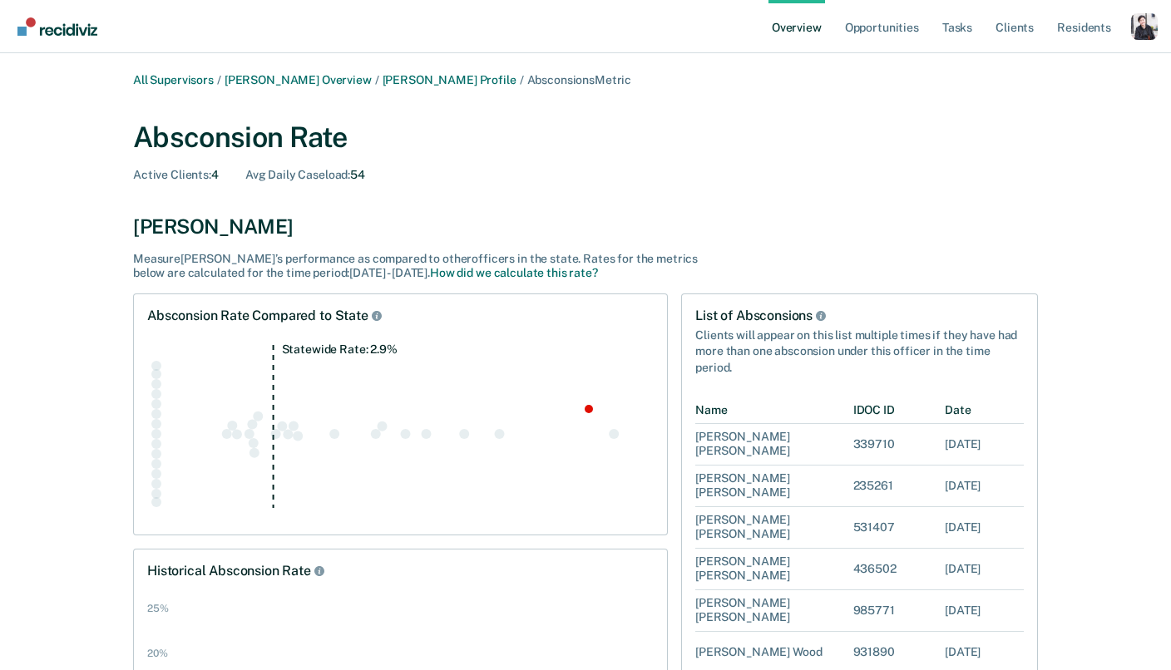
click at [82, 314] on div "All Supervisors / [PERSON_NAME] Overview / [PERSON_NAME] Profile / Absconsions …" at bounding box center [585, 468] width 1131 height 790
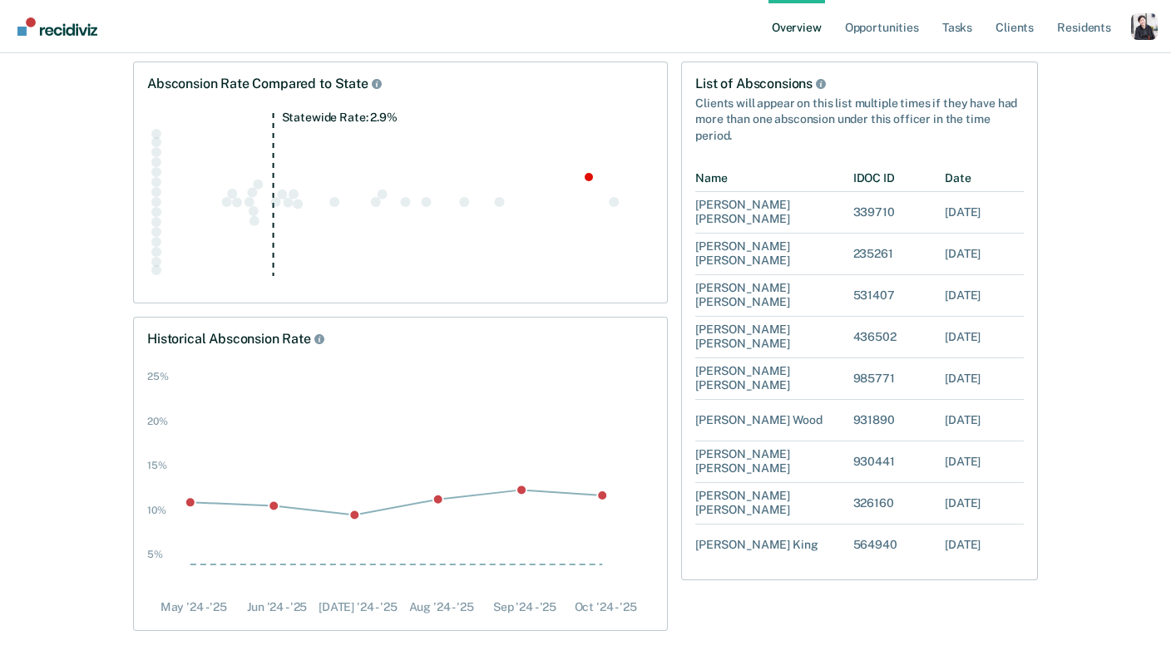
scroll to position [246, 0]
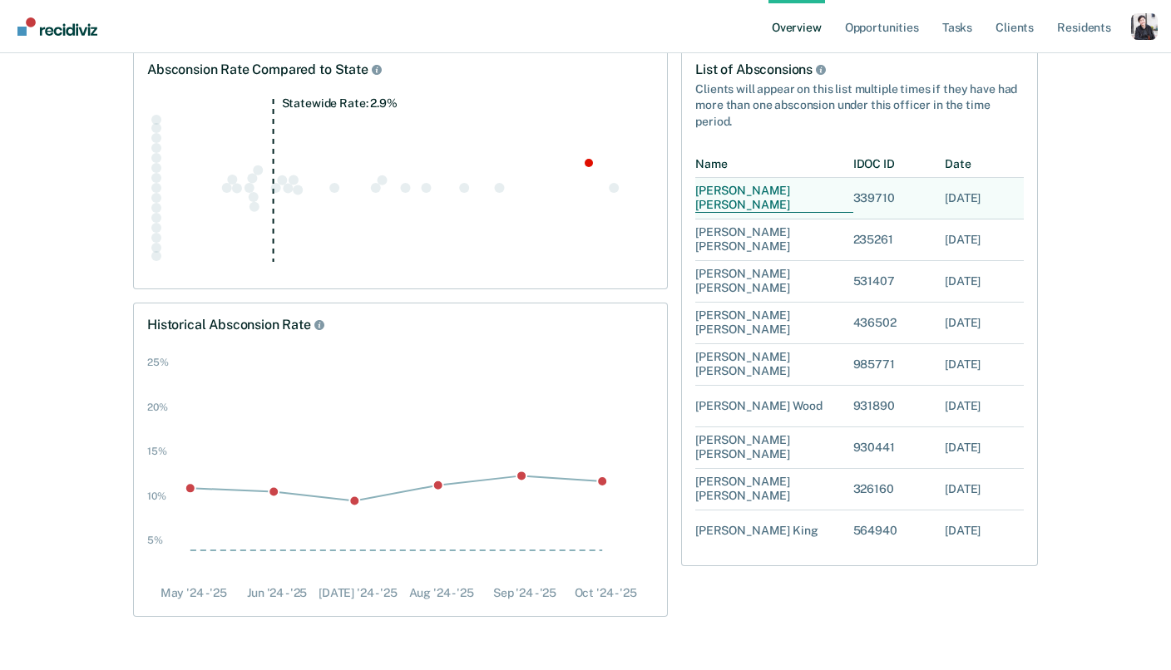
click at [708, 204] on div "[PERSON_NAME]" at bounding box center [774, 199] width 158 height 29
